Goal: Transaction & Acquisition: Purchase product/service

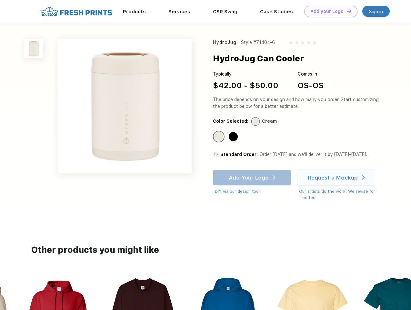
click at [329, 11] on link "Add your Logo Design Tool" at bounding box center [331, 11] width 53 height 11
click at [0, 0] on div "Design Tool" at bounding box center [0, 0] width 0 height 0
click at [347, 11] on link "Add your Logo Design Tool" at bounding box center [331, 11] width 53 height 11
click at [34, 48] on img at bounding box center [33, 48] width 19 height 19
click at [220, 137] on div "Standard Color" at bounding box center [218, 136] width 9 height 9
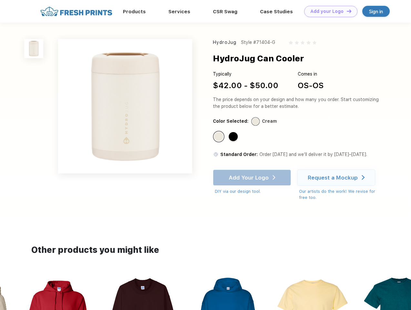
click at [234, 137] on div "Standard Color" at bounding box center [233, 136] width 9 height 9
click at [253, 178] on div "Add Your Logo DIY via our design tool. Ah shoot! This product isn't up in our d…" at bounding box center [252, 182] width 78 height 25
click at [338, 178] on div "Request a Mockup" at bounding box center [333, 177] width 50 height 6
click at [206, 293] on img at bounding box center [228, 316] width 72 height 82
